Goal: Task Accomplishment & Management: Manage account settings

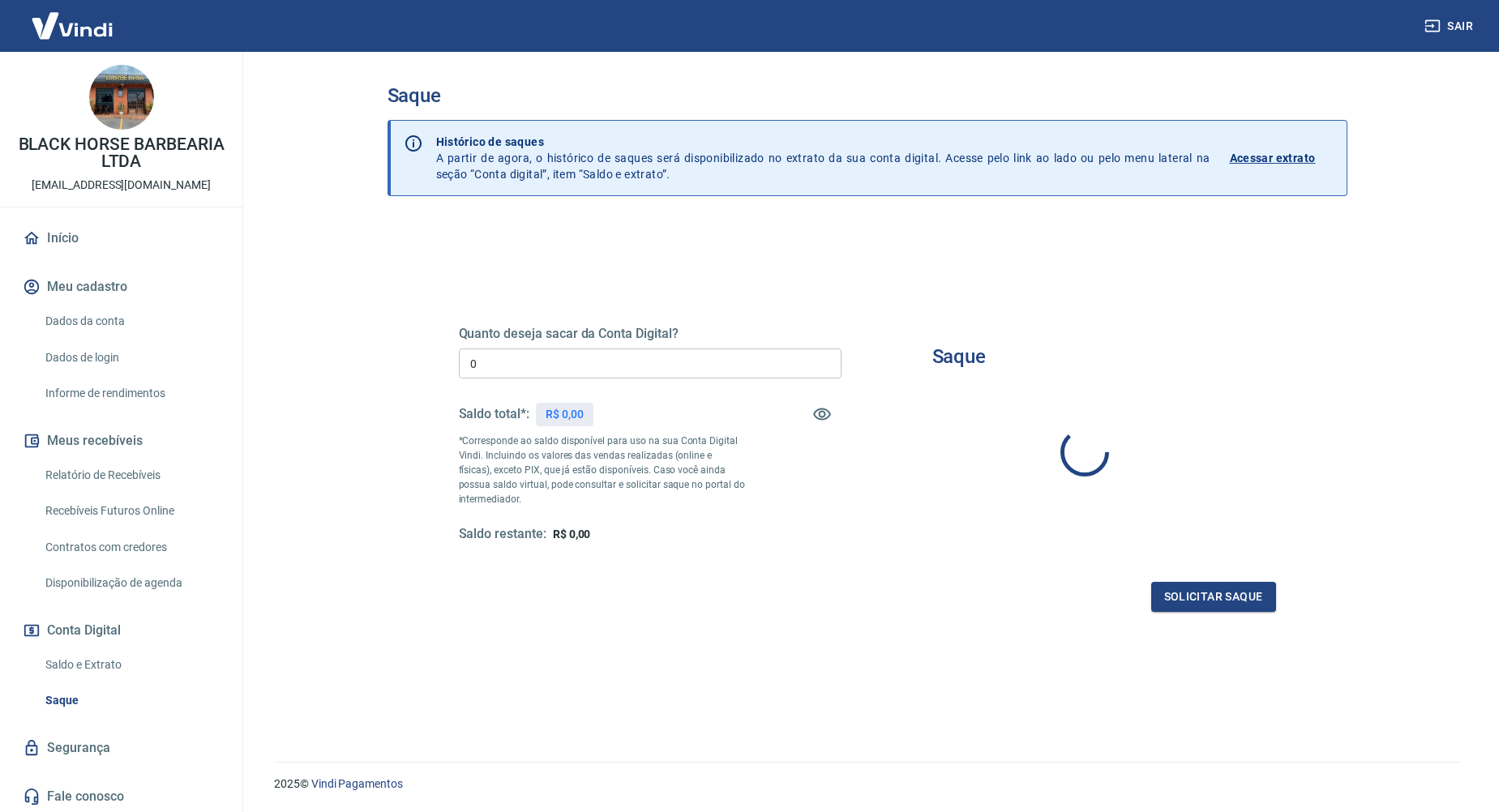
type input "R$ 0,00"
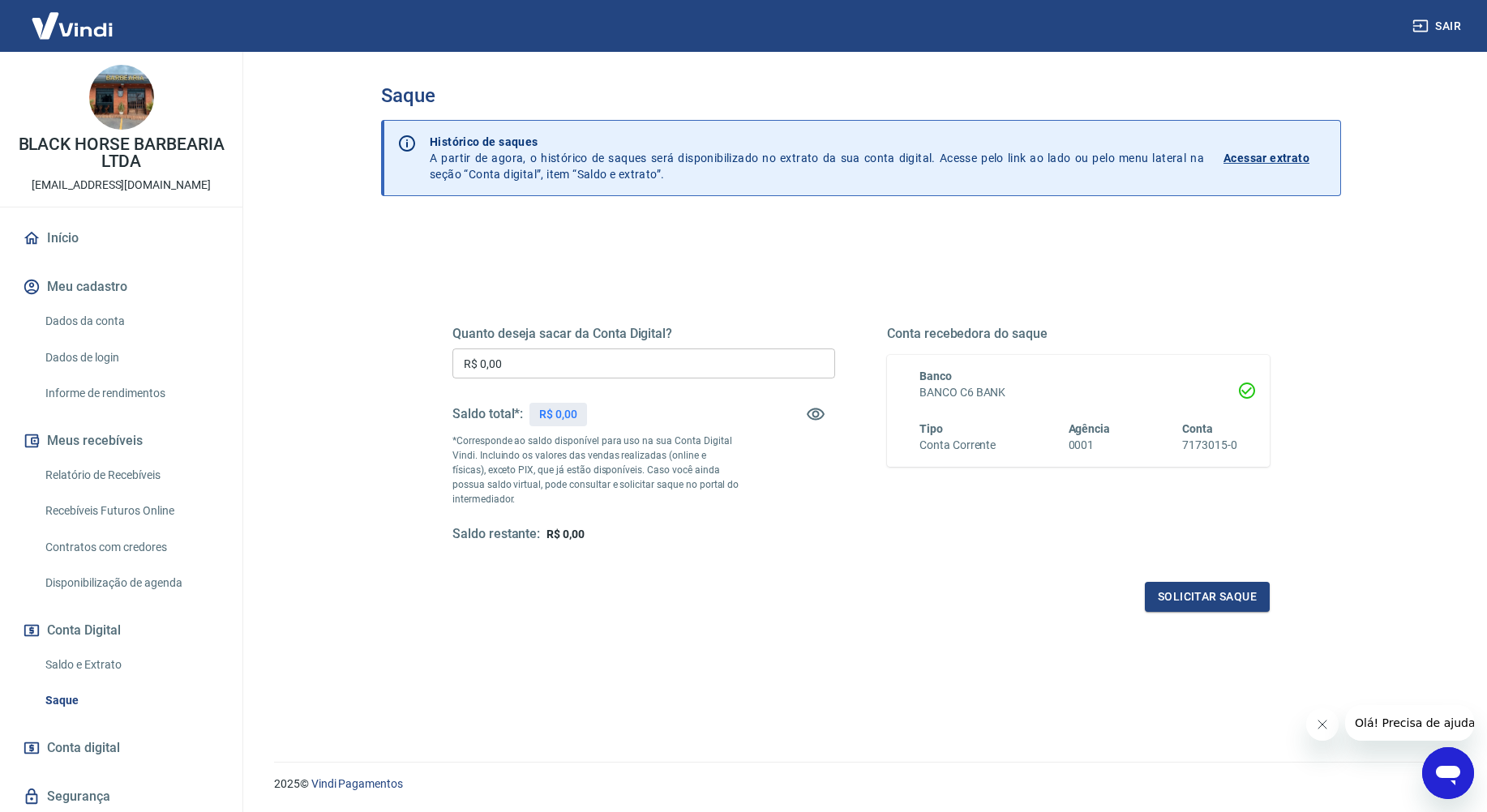
click at [598, 367] on input "R$ 0,00" at bounding box center [643, 363] width 383 height 30
